Goal: Obtain resource: Obtain resource

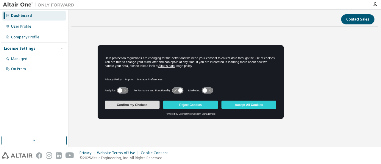
click at [133, 105] on button "Confirm my Choices" at bounding box center [132, 104] width 55 height 8
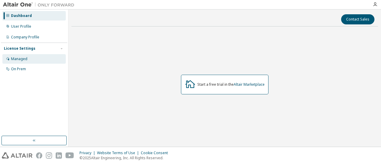
click at [31, 60] on div "Managed" at bounding box center [33, 59] width 63 height 10
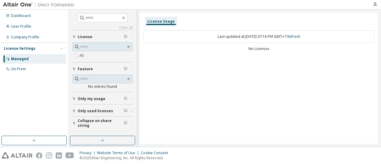
click at [98, 111] on span "Only used licenses" at bounding box center [95, 111] width 35 height 5
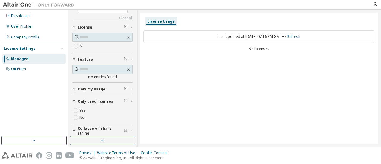
scroll to position [12, 0]
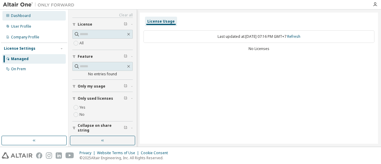
click at [32, 18] on div "Dashboard" at bounding box center [33, 16] width 63 height 10
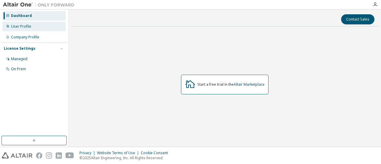
click at [37, 25] on div "User Profile" at bounding box center [33, 27] width 63 height 10
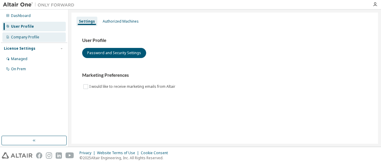
click at [38, 39] on div "Company Profile" at bounding box center [25, 37] width 28 height 5
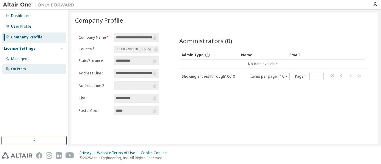
click at [30, 68] on div "On Prem" at bounding box center [33, 69] width 63 height 10
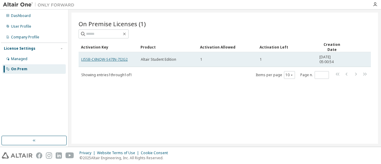
click at [121, 58] on link "LJ5SB-C6NQW-S47IN-7I2G2" at bounding box center [104, 59] width 46 height 5
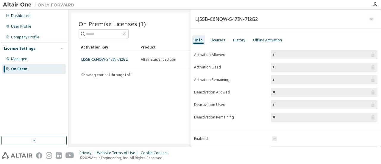
click at [369, 20] on icon "button" at bounding box center [371, 19] width 4 height 5
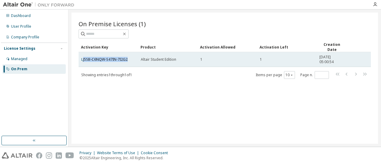
drag, startPoint x: 128, startPoint y: 56, endPoint x: 82, endPoint y: 62, distance: 45.8
click at [82, 62] on td "LJ5SB-C6NQW-S47IN-7I2G2" at bounding box center [107, 59] width 59 height 15
click at [79, 61] on td "LJ5SB-C6NQW-S47IN-7I2G2" at bounding box center [107, 59] width 59 height 15
drag, startPoint x: 80, startPoint y: 59, endPoint x: 131, endPoint y: 56, distance: 51.8
click at [131, 56] on td "LJ5SB-C6NQW-S47IN-7I2G2" at bounding box center [107, 59] width 59 height 15
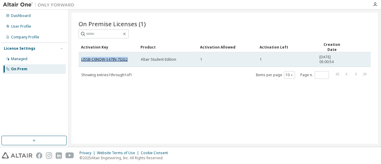
copy link "LJ5SB-C6NQW-S47IN-7I2G2"
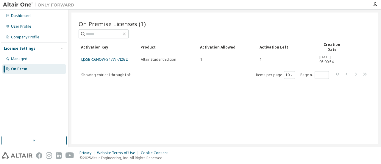
click at [194, 24] on div "On Premise Licenses (1)" at bounding box center [224, 24] width 292 height 8
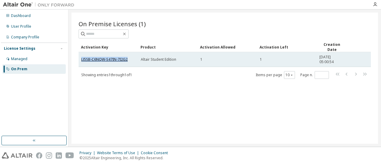
drag, startPoint x: 100, startPoint y: 59, endPoint x: 126, endPoint y: 59, distance: 26.2
click at [128, 59] on td "LJ5SB-C6NQW-S47IN-7I2G2" at bounding box center [107, 59] width 59 height 15
copy link "LJ5SB-C6NQW-S47IN-7I2G2"
